Goal: Book appointment/travel/reservation

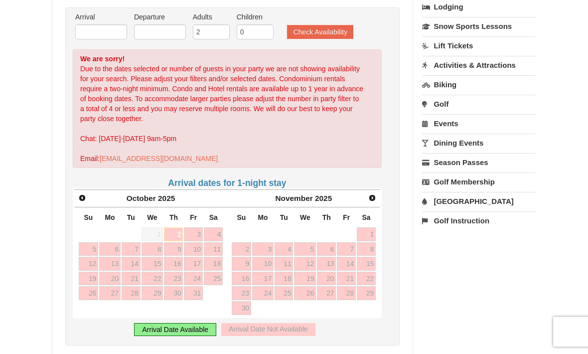
scroll to position [239, 0]
click at [369, 199] on span "Next" at bounding box center [372, 198] width 8 height 8
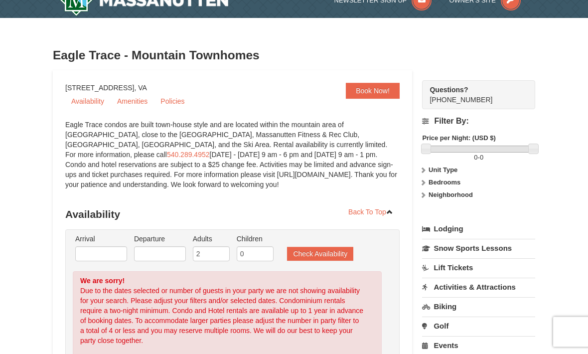
scroll to position [0, 0]
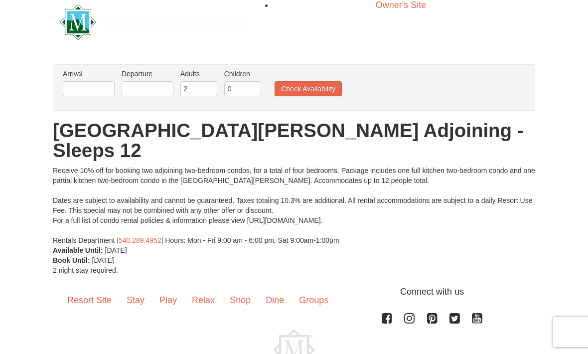
scroll to position [6, 0]
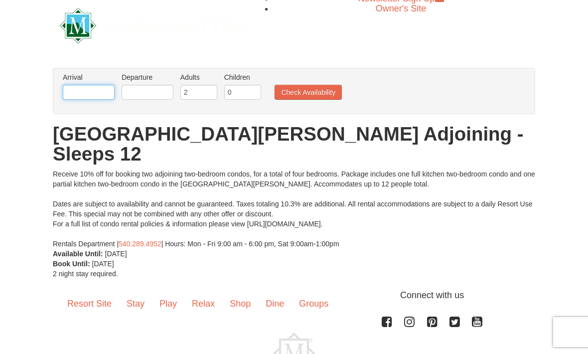
click at [104, 93] on input "text" at bounding box center [89, 92] width 52 height 15
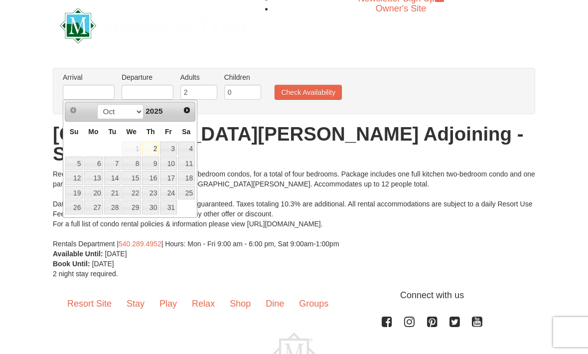
click at [189, 111] on span "Next" at bounding box center [187, 110] width 8 height 8
click at [189, 110] on span "Next" at bounding box center [187, 110] width 8 height 8
click at [188, 108] on span "Next" at bounding box center [187, 110] width 8 height 8
click at [73, 111] on span "Prev" at bounding box center [73, 110] width 8 height 8
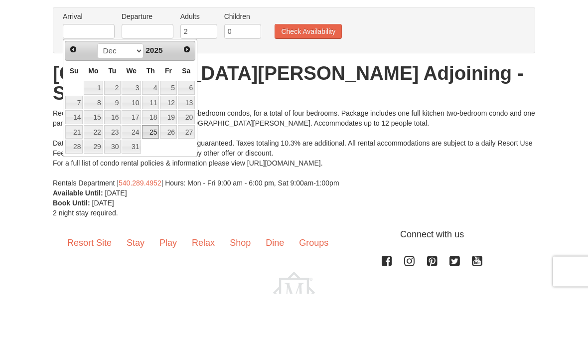
click at [151, 186] on link "25" at bounding box center [150, 193] width 17 height 14
type input "[DATE]"
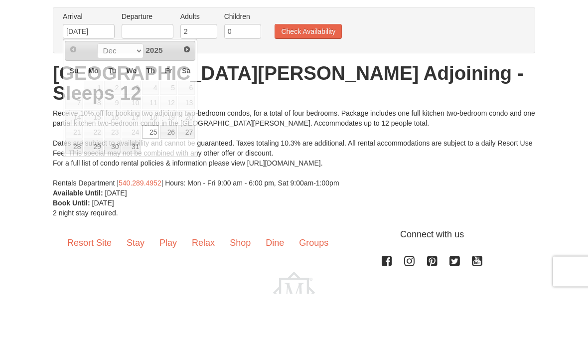
scroll to position [20, 0]
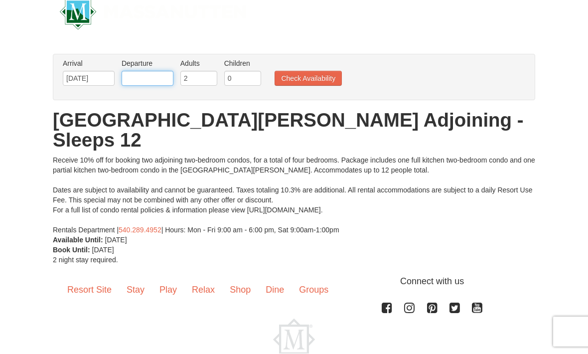
click at [146, 77] on input "text" at bounding box center [148, 78] width 52 height 15
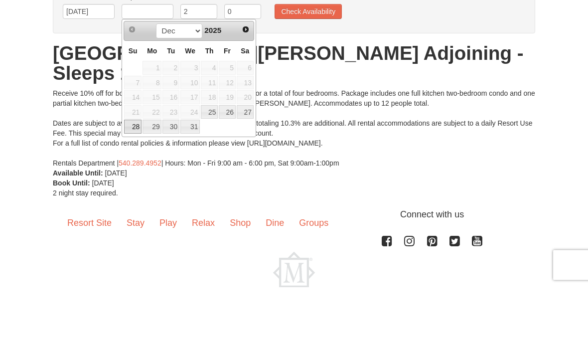
click at [139, 187] on link "28" at bounding box center [132, 194] width 17 height 14
type input "[DATE]"
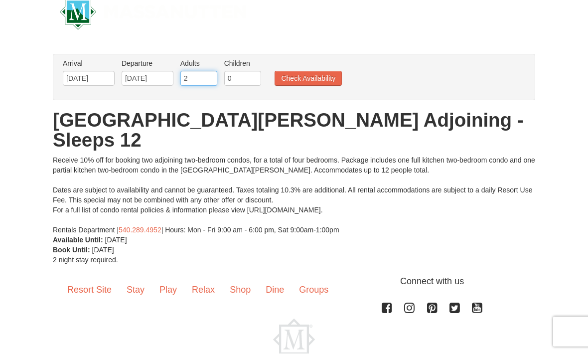
click at [202, 78] on input "2" at bounding box center [198, 78] width 37 height 15
type input "5"
click at [320, 81] on button "Check Availability" at bounding box center [307, 78] width 67 height 15
